Goal: Task Accomplishment & Management: Complete application form

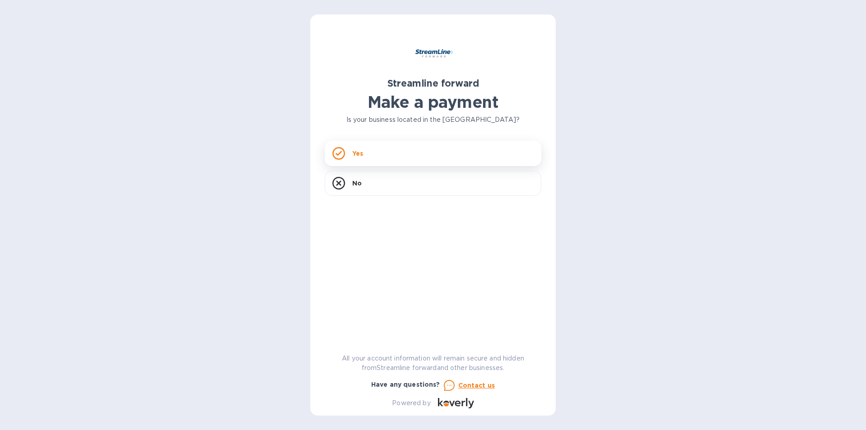
click at [399, 160] on div "Yes" at bounding box center [433, 153] width 216 height 25
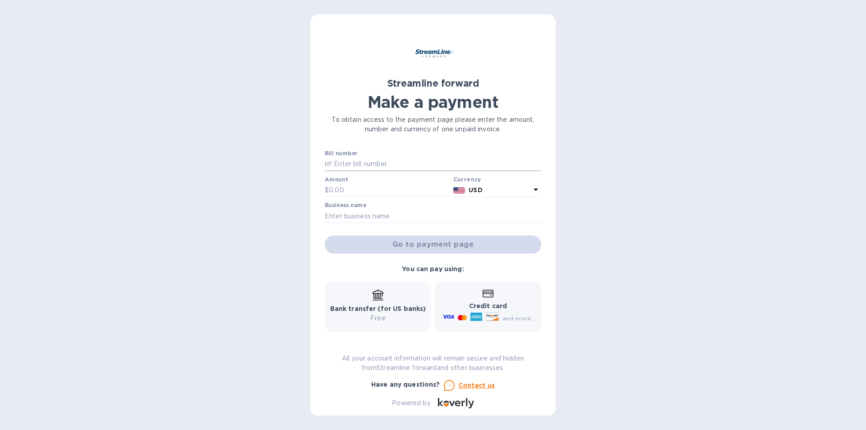
click at [376, 162] on input "text" at bounding box center [436, 164] width 209 height 14
type input "1116"
click at [371, 197] on input "text" at bounding box center [389, 191] width 121 height 14
paste input "10,024.81"
type input "10,024.81"
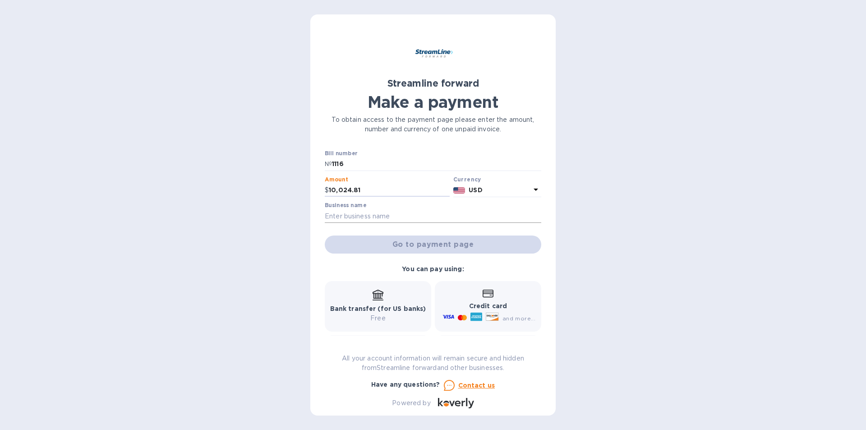
click at [373, 211] on input "text" at bounding box center [433, 216] width 216 height 14
type input "DISCOVER GROUP"
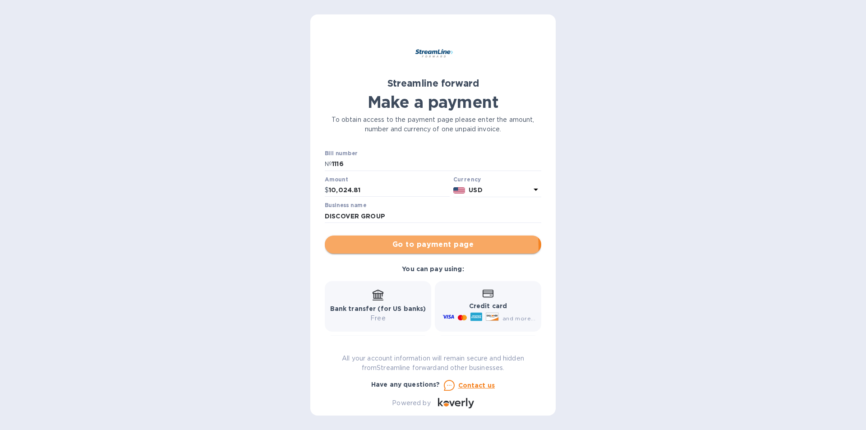
click at [422, 247] on span "Go to payment page" at bounding box center [433, 244] width 202 height 11
